Goal: Check status: Check status

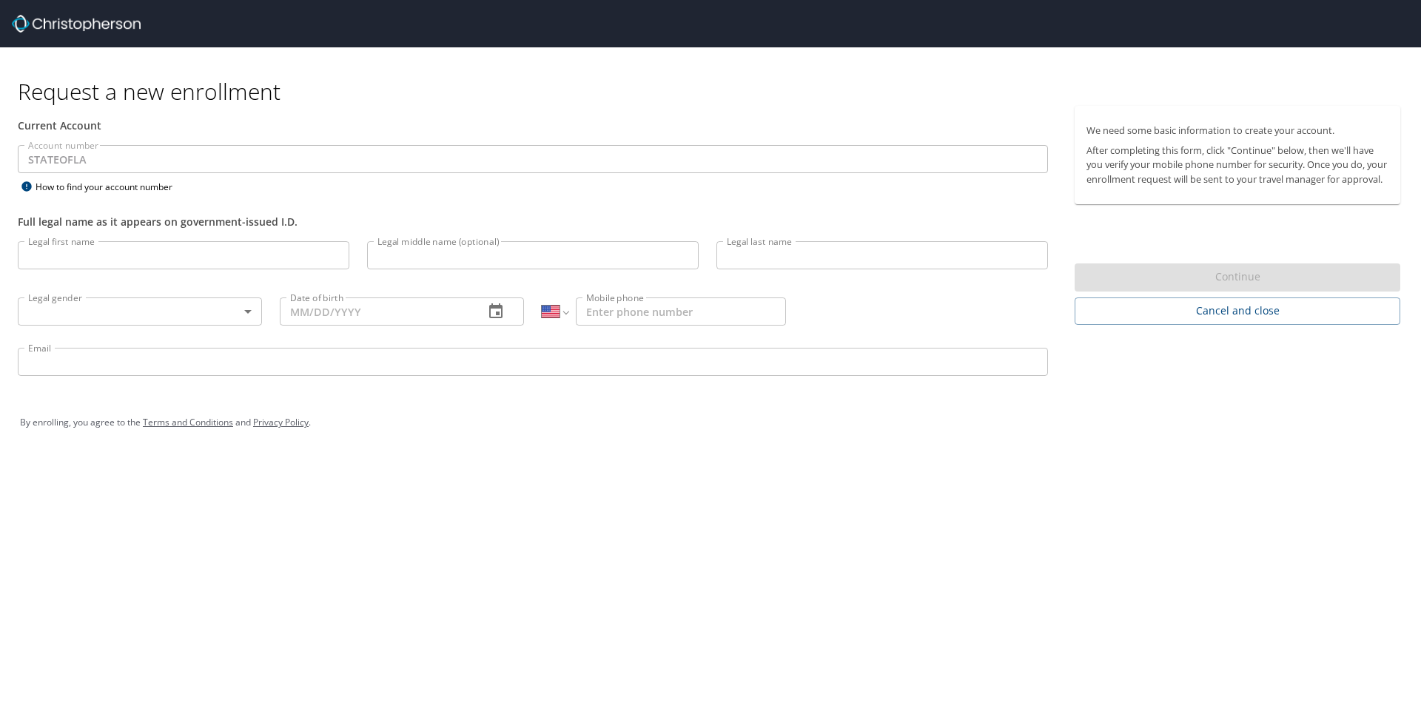
select select "US"
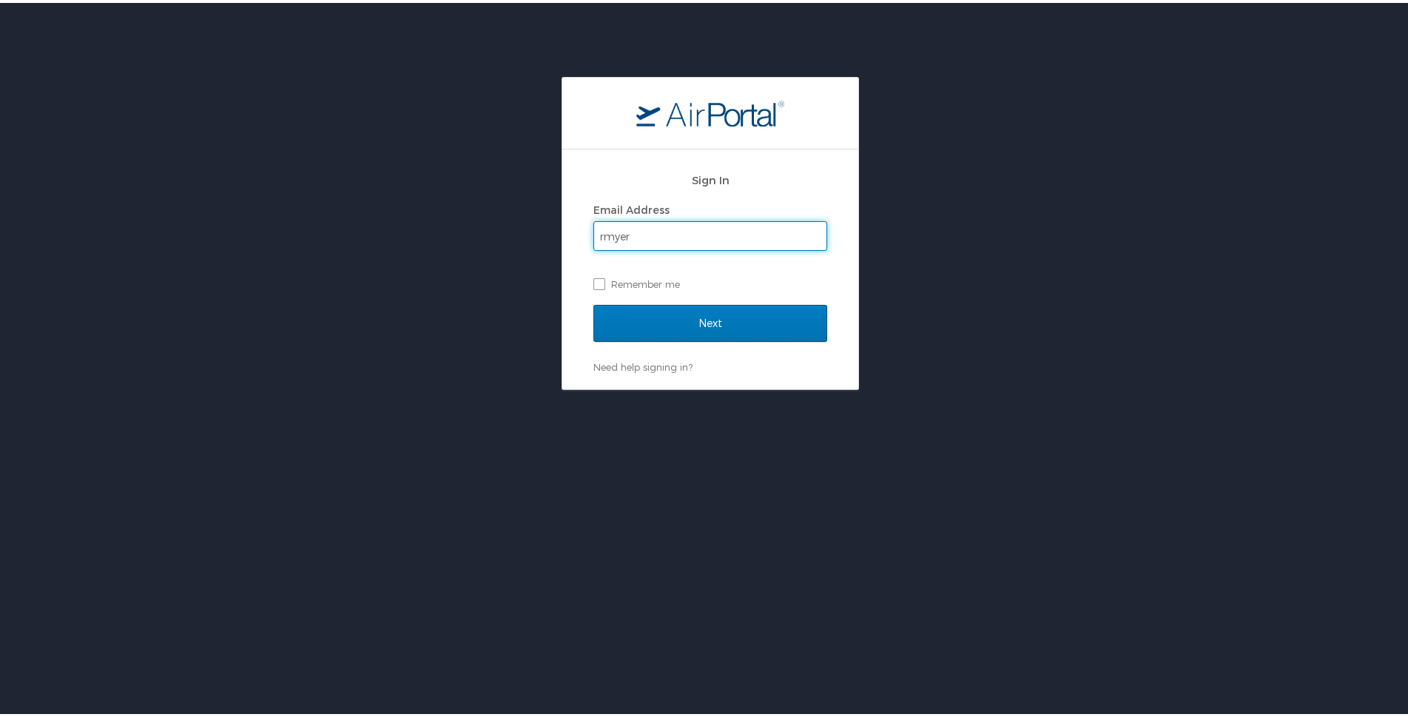
type input "rmyers@wlf.la.gov"
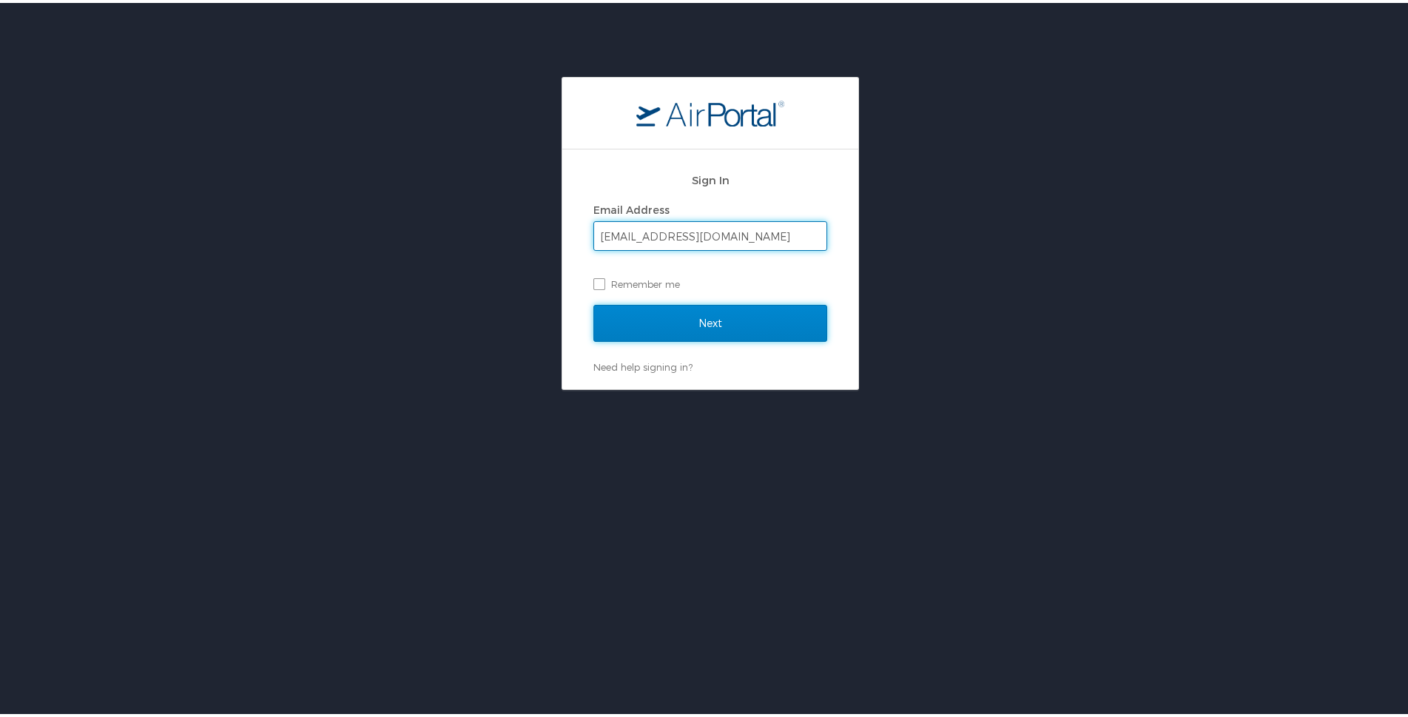
click at [713, 321] on input "Next" at bounding box center [711, 320] width 234 height 37
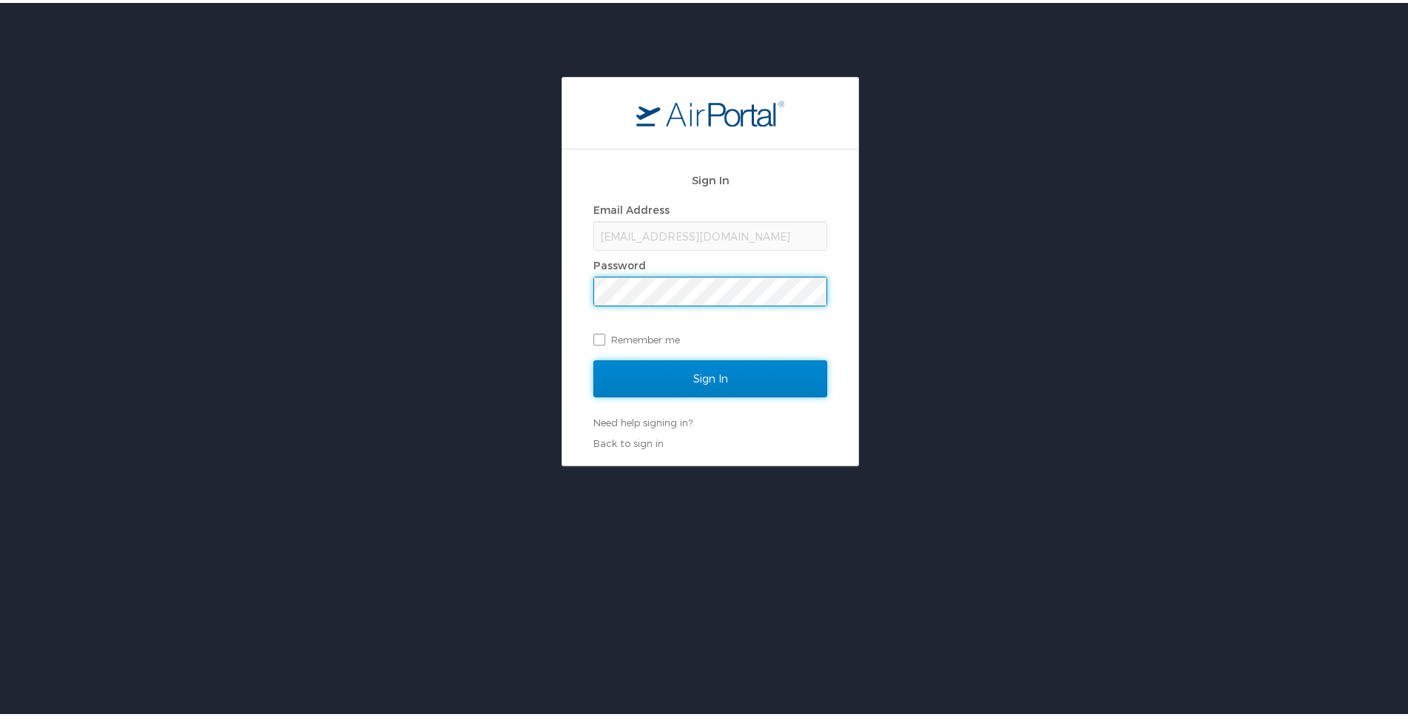
click at [715, 387] on input "Sign In" at bounding box center [711, 375] width 234 height 37
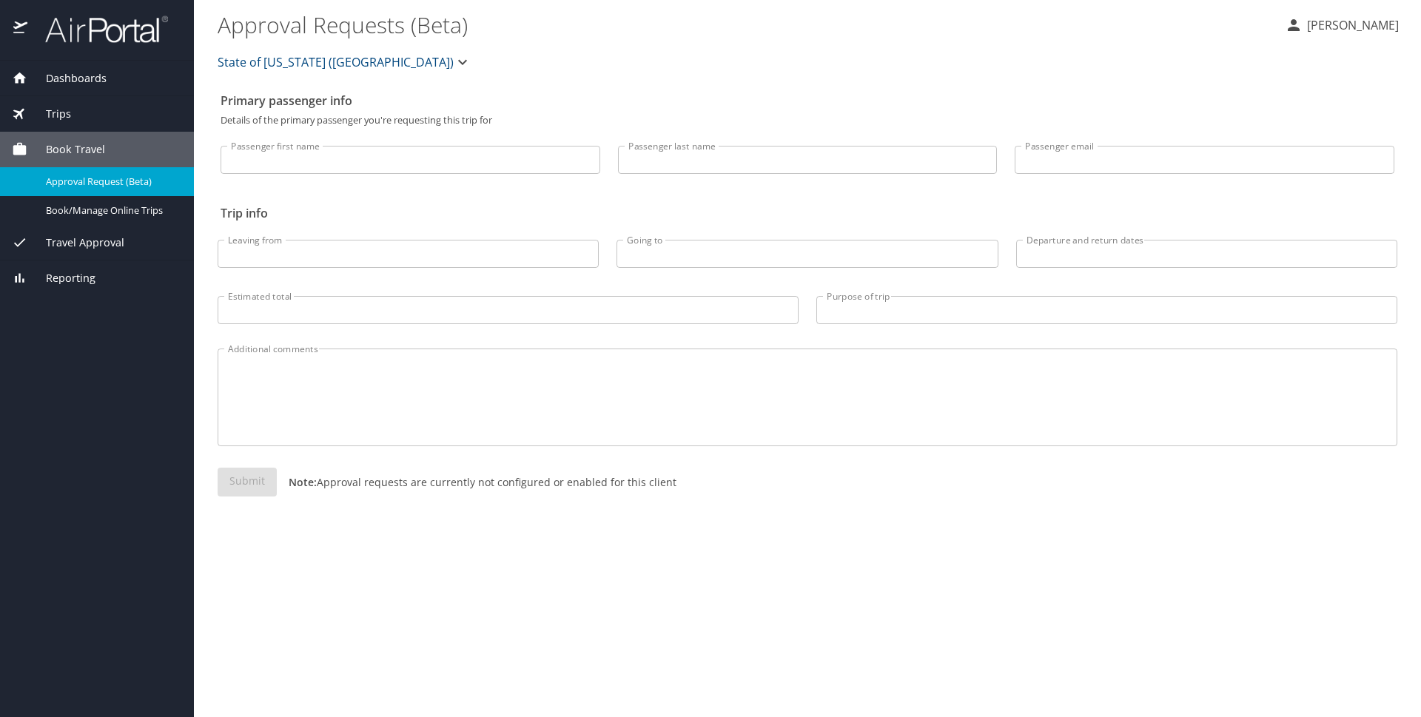
click at [79, 240] on span "Travel Approval" at bounding box center [75, 243] width 97 height 16
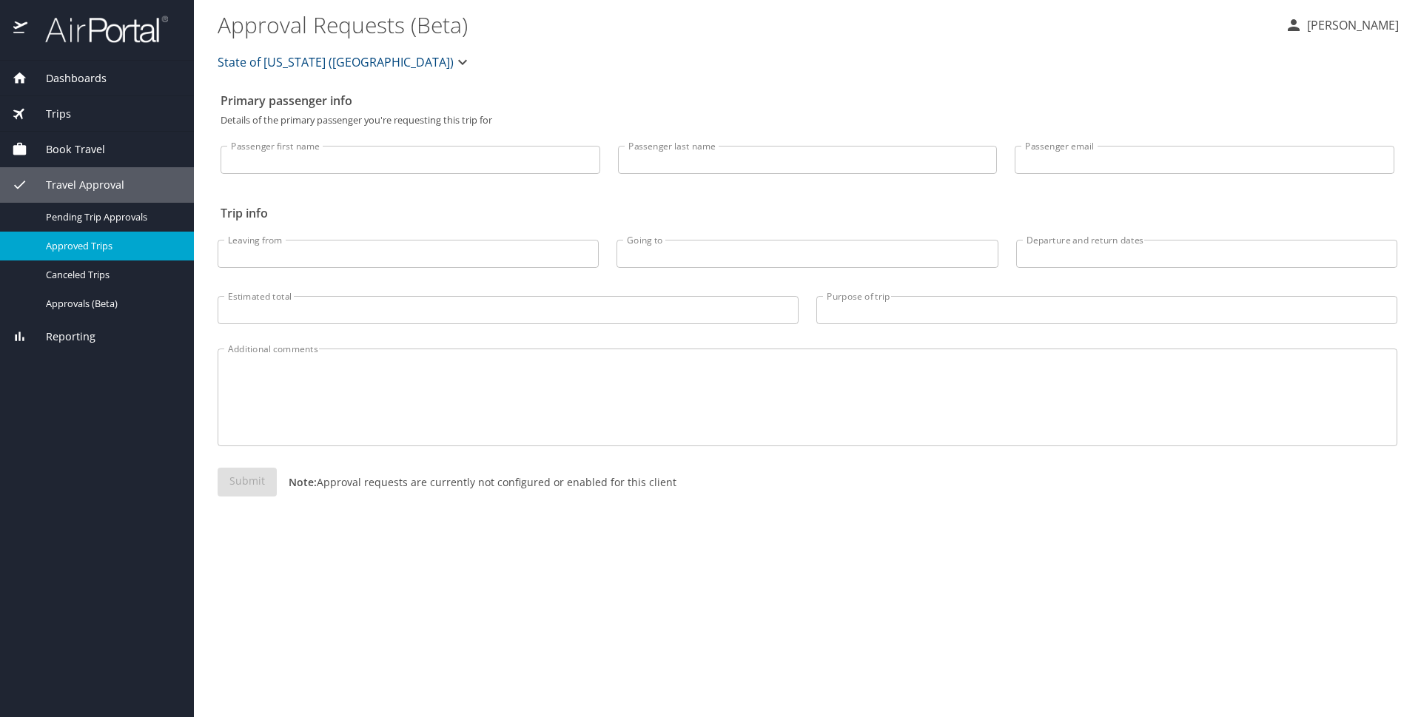
click at [108, 245] on span "Approved Trips" at bounding box center [111, 246] width 130 height 14
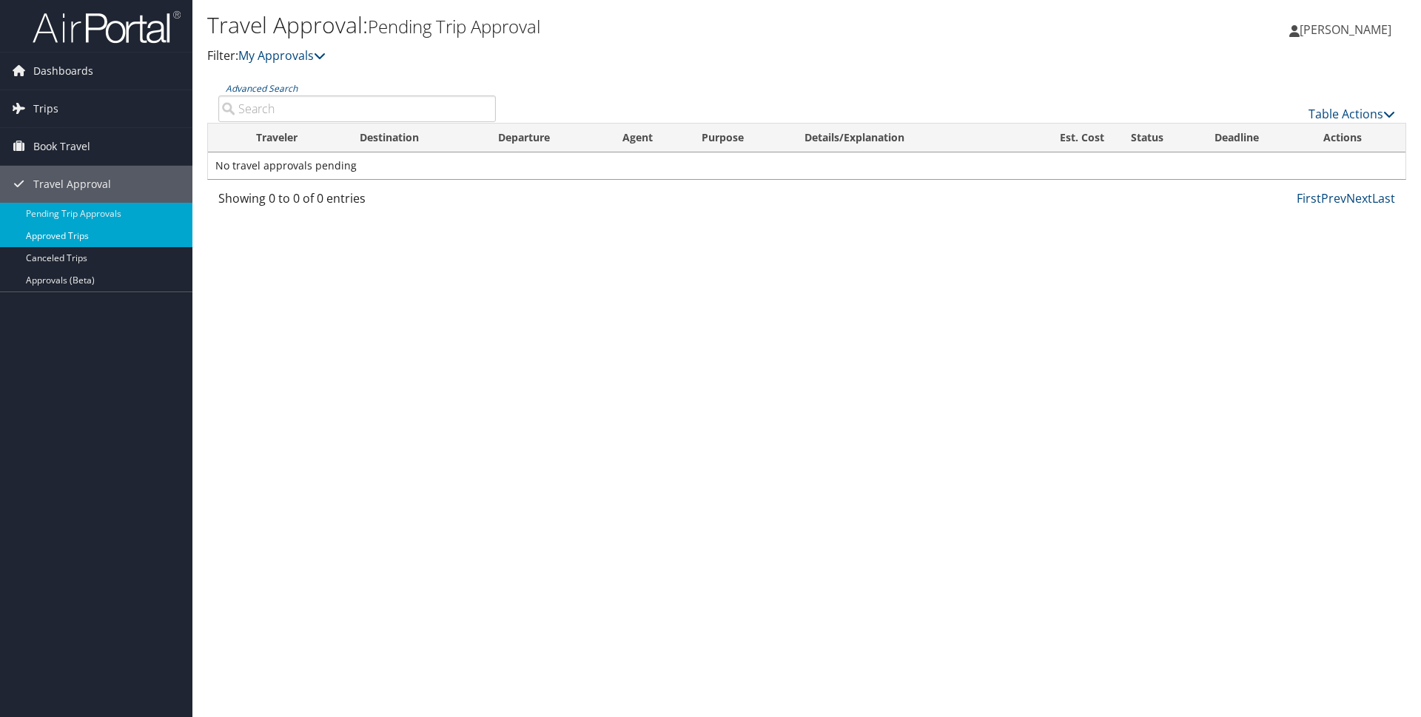
click at [78, 235] on link "Approved Trips" at bounding box center [96, 236] width 192 height 22
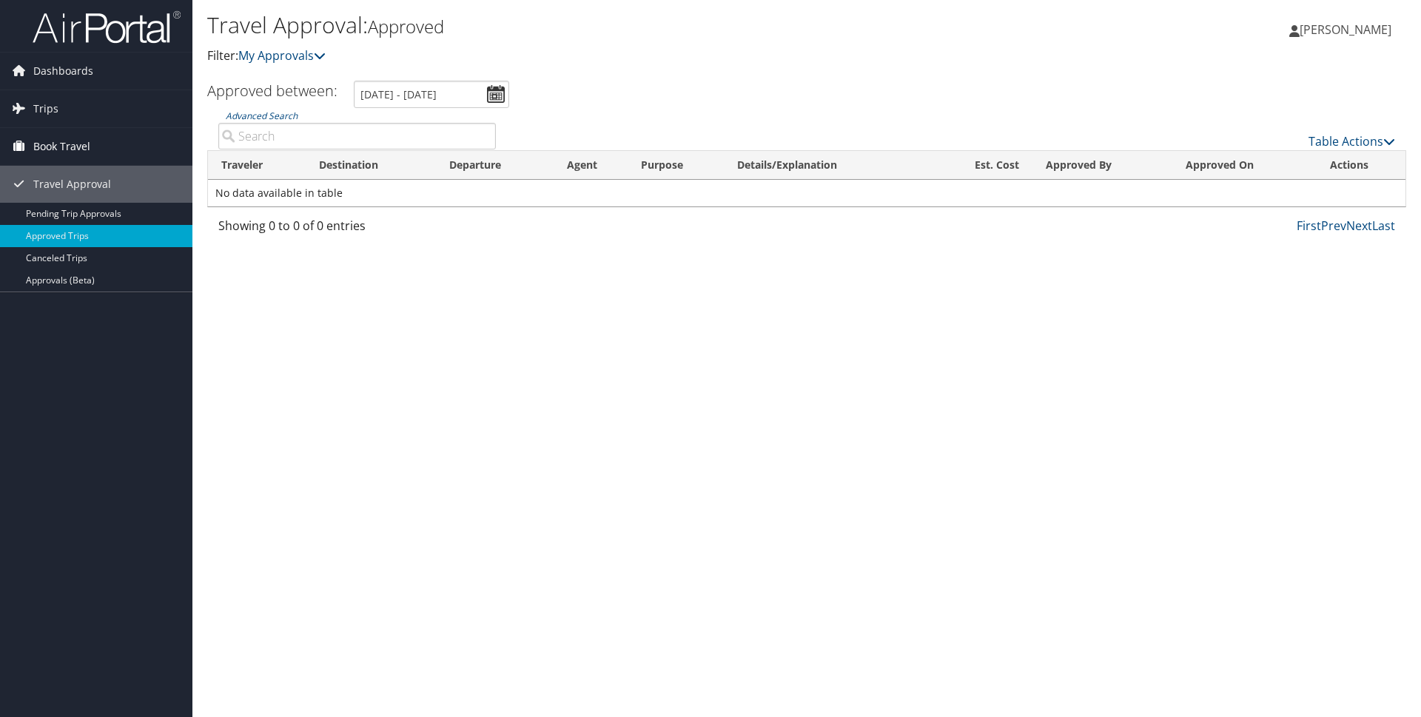
click at [57, 148] on span "Book Travel" at bounding box center [61, 146] width 57 height 37
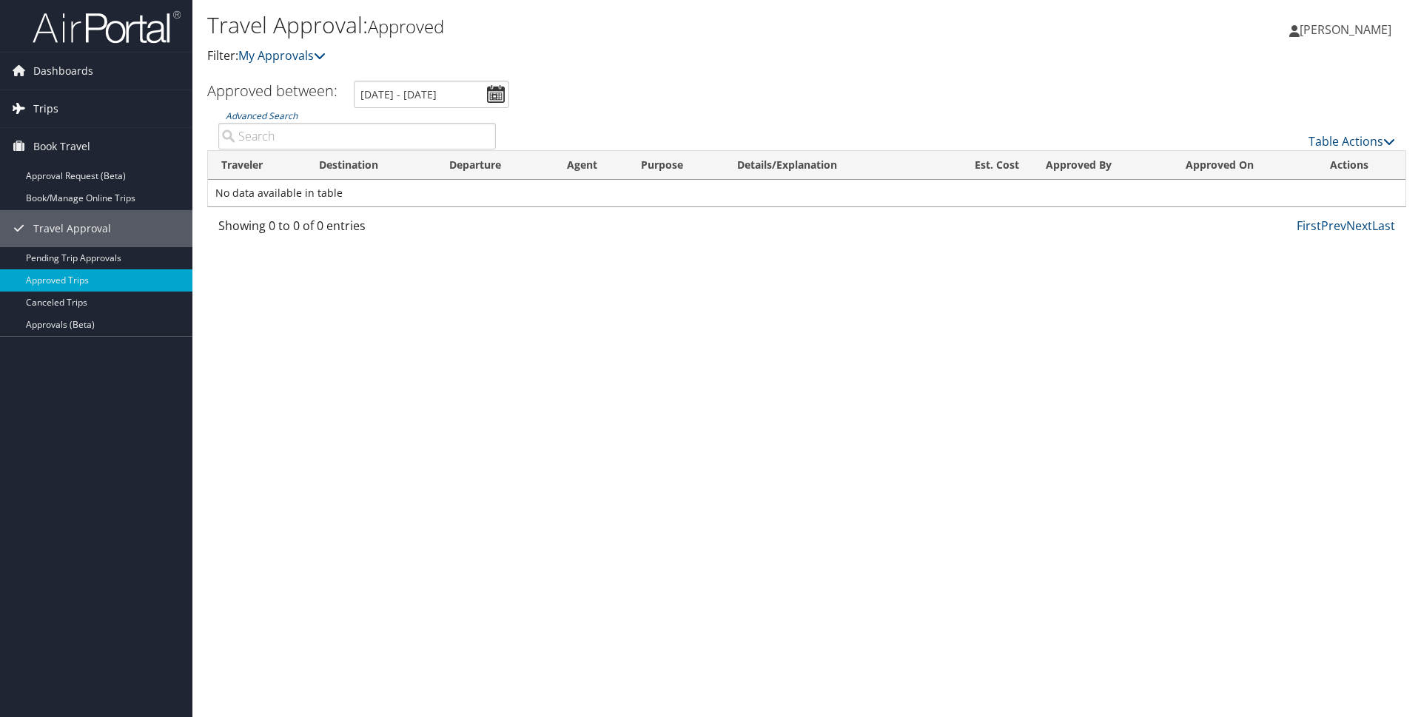
click at [49, 109] on span "Trips" at bounding box center [45, 108] width 25 height 37
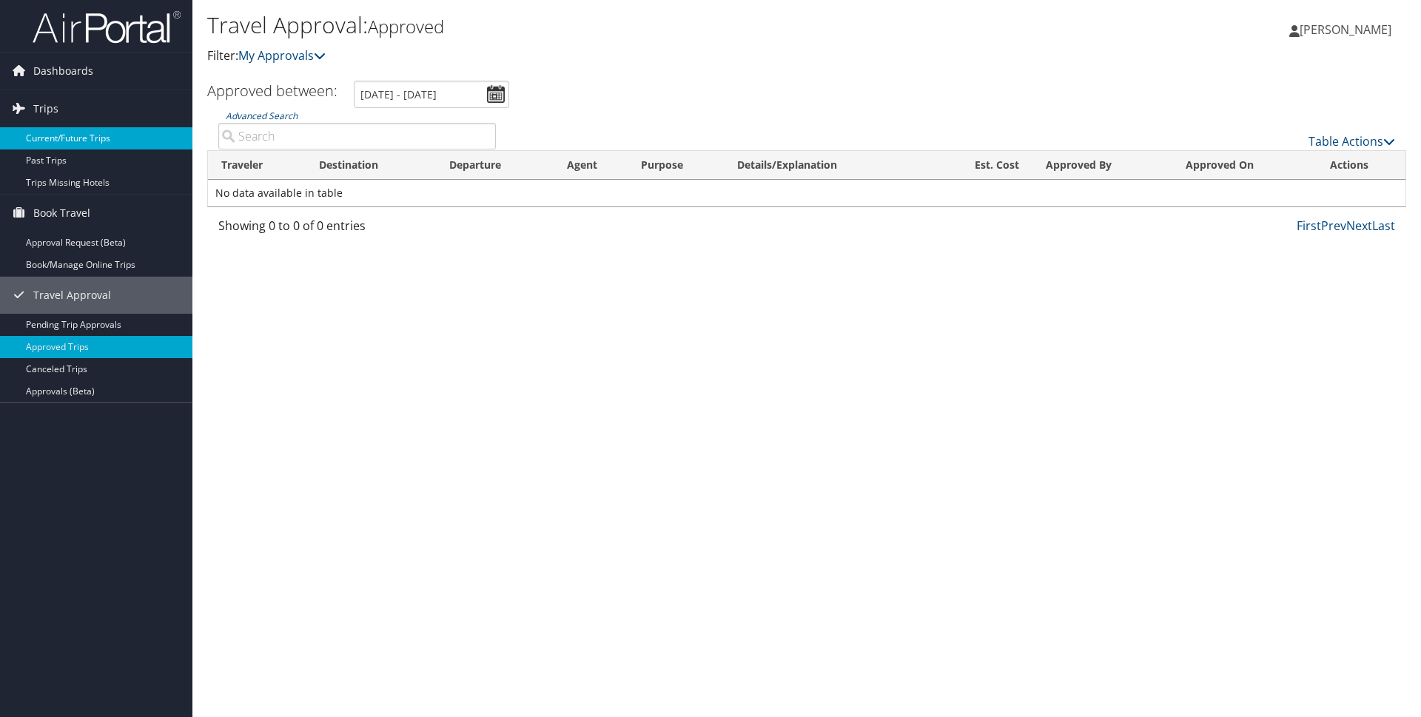
click at [78, 133] on link "Current/Future Trips" at bounding box center [96, 138] width 192 height 22
